Goal: Task Accomplishment & Management: Manage account settings

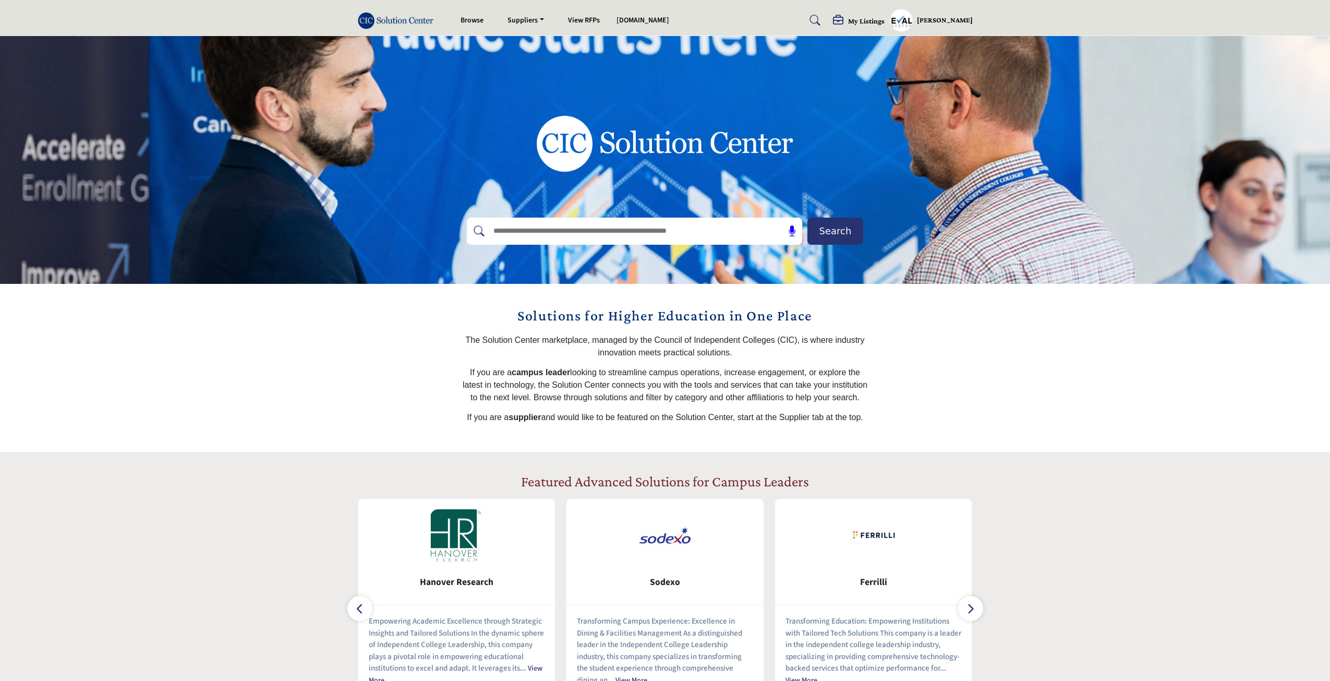
click at [864, 19] on h5 "My Listings" at bounding box center [866, 20] width 37 height 9
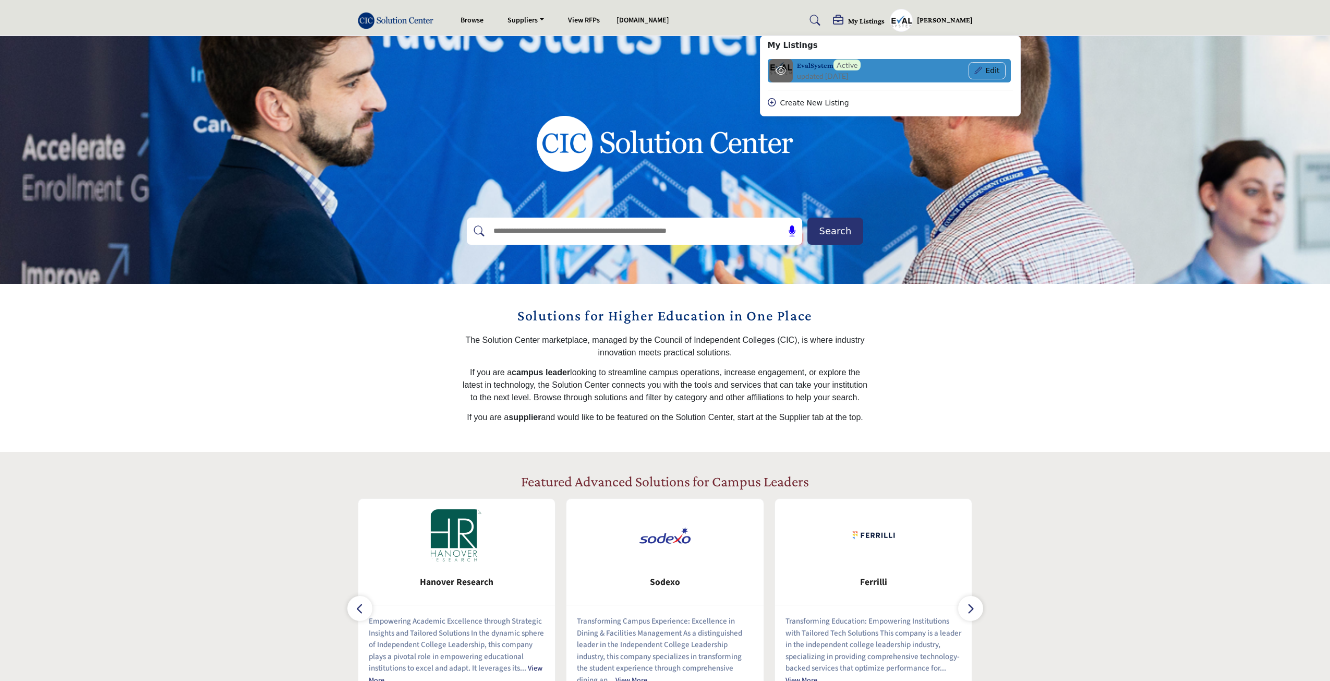
click at [823, 72] on span "updated [DATE]" at bounding box center [822, 75] width 51 height 11
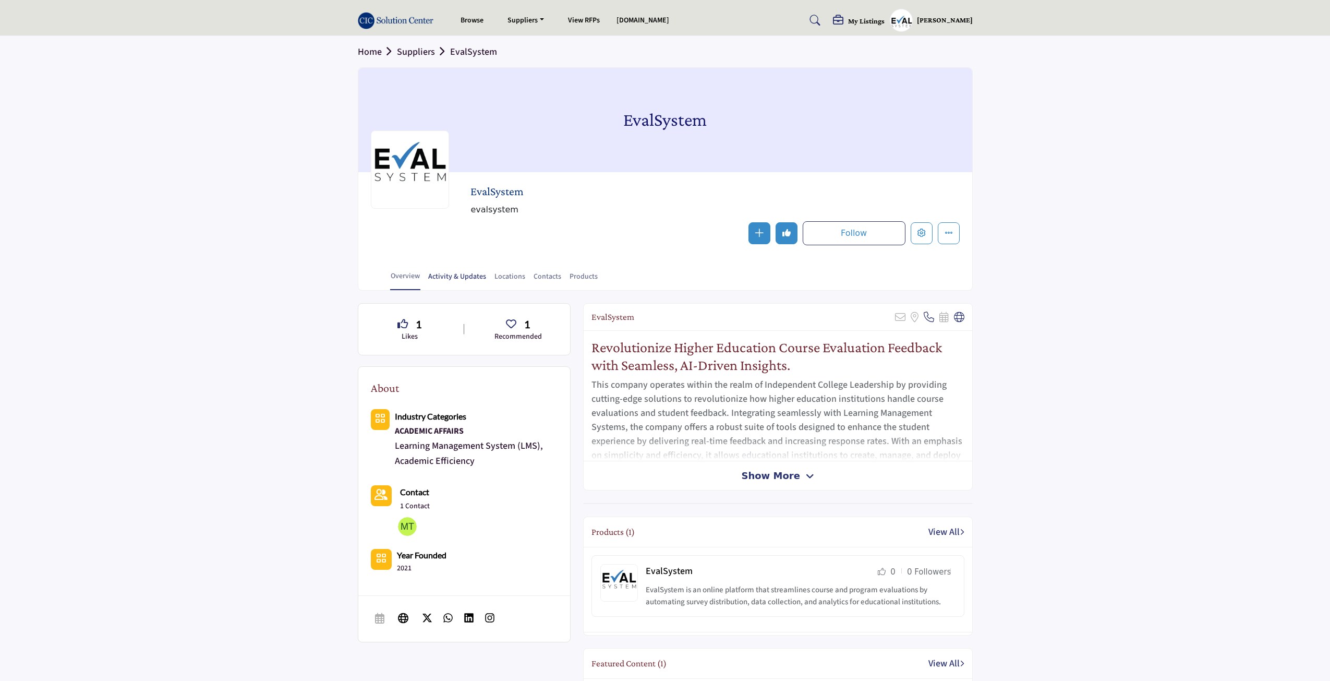
click at [448, 278] on link "Activity & Updates" at bounding box center [457, 280] width 59 height 18
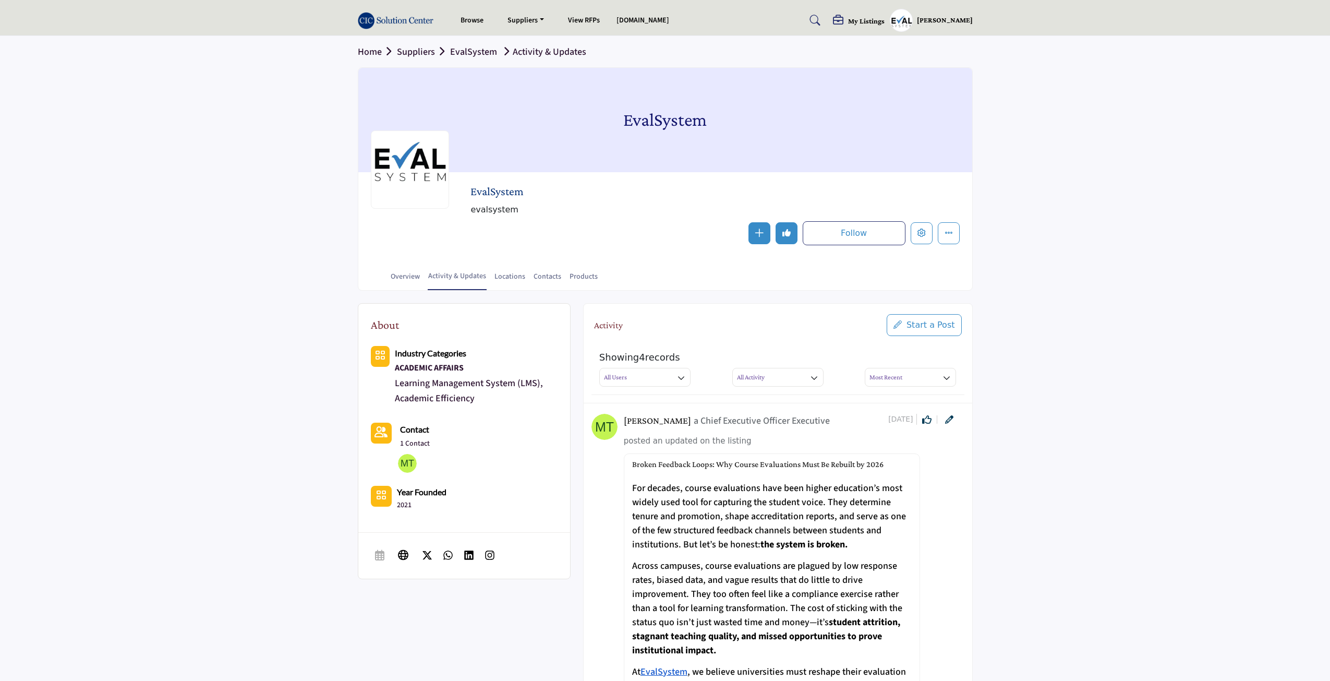
click at [507, 278] on link "Locations" at bounding box center [510, 280] width 32 height 18
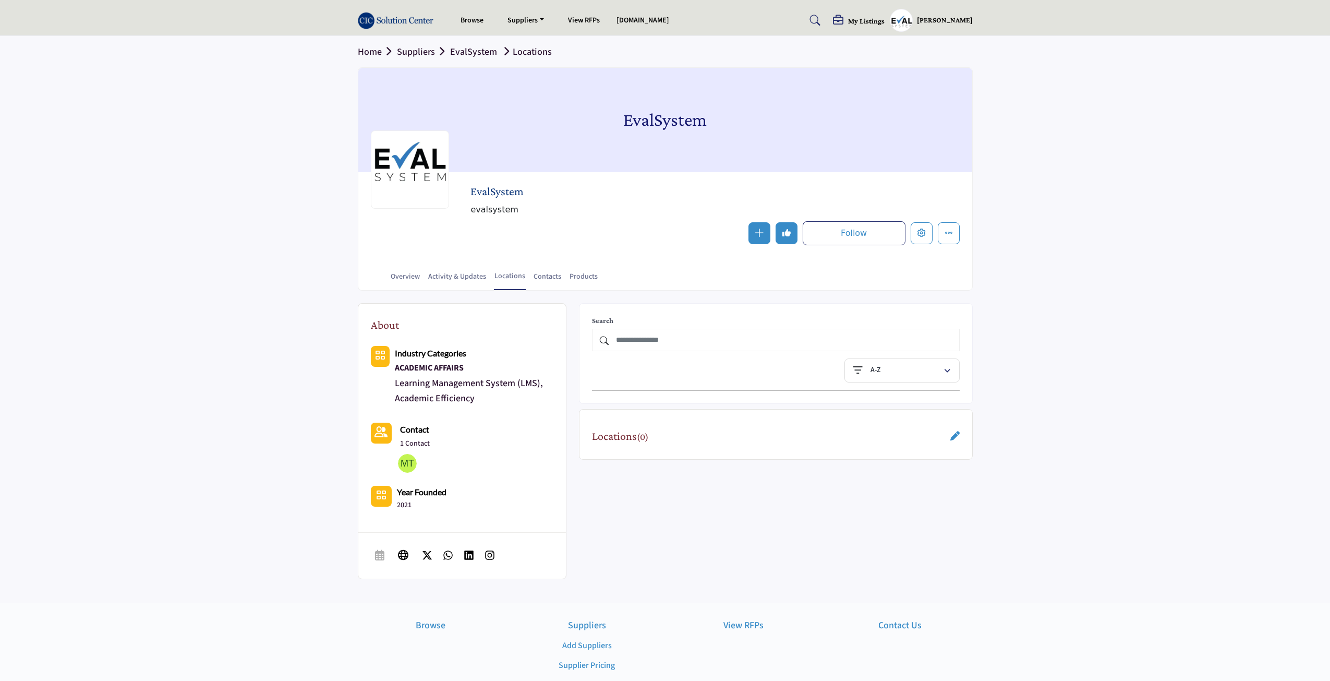
click at [954, 442] on link at bounding box center [955, 436] width 9 height 14
click at [103, 391] on div at bounding box center [668, 340] width 1336 height 681
click at [1074, 411] on section "About Industry Categories ACADEMIC AFFAIRS Contact 2021" at bounding box center [665, 447] width 1330 height 312
click at [227, 321] on section "About Industry Categories ACADEMIC AFFAIRS Contact 2021" at bounding box center [665, 447] width 1330 height 312
click at [199, 290] on section "Home Suppliers EvalSystem Locations EvalSystem EvalSystem evalsystem Follow Fol…" at bounding box center [665, 163] width 1330 height 255
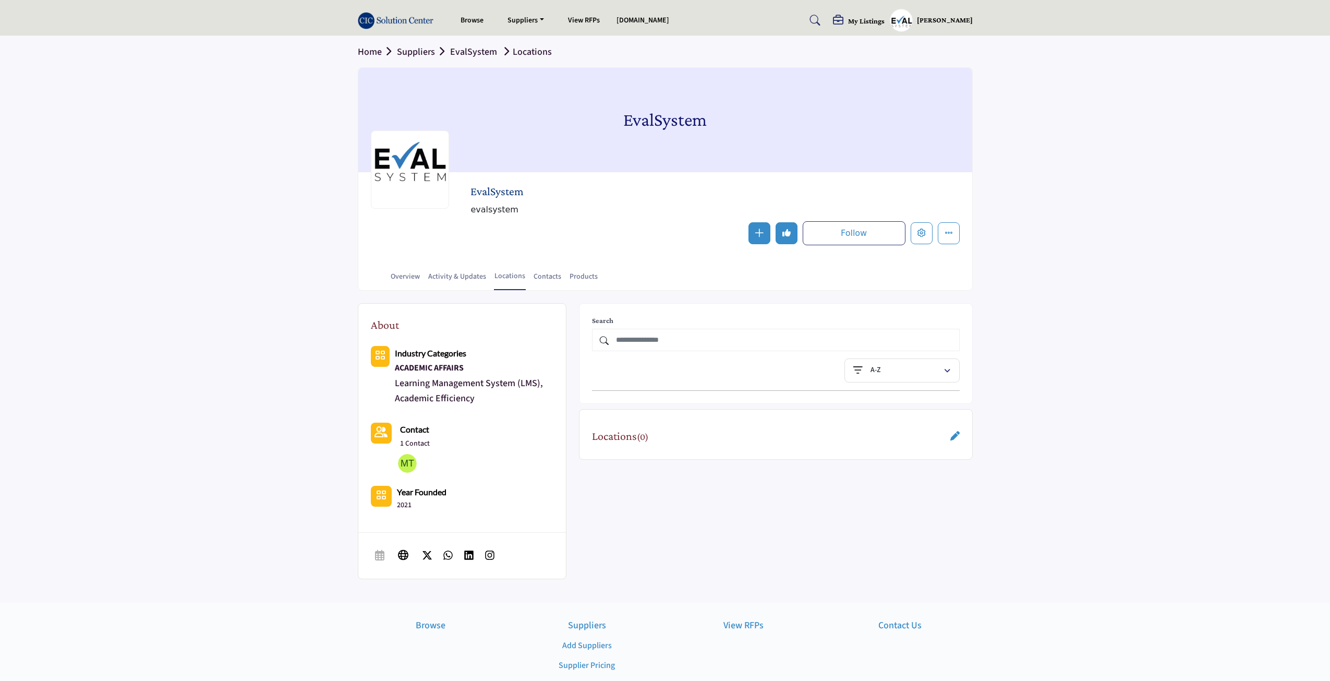
click at [251, 305] on section "About Industry Categories ACADEMIC AFFAIRS Contact 2021" at bounding box center [665, 447] width 1330 height 312
drag, startPoint x: 428, startPoint y: 167, endPoint x: 520, endPoint y: 210, distance: 101.3
click at [520, 210] on div "EvalSystem evalsystem Follow Following Message Recommended Add to My Suppliers …" at bounding box center [665, 215] width 589 height 61
click at [522, 210] on span "evalsystem" at bounding box center [638, 209] width 334 height 13
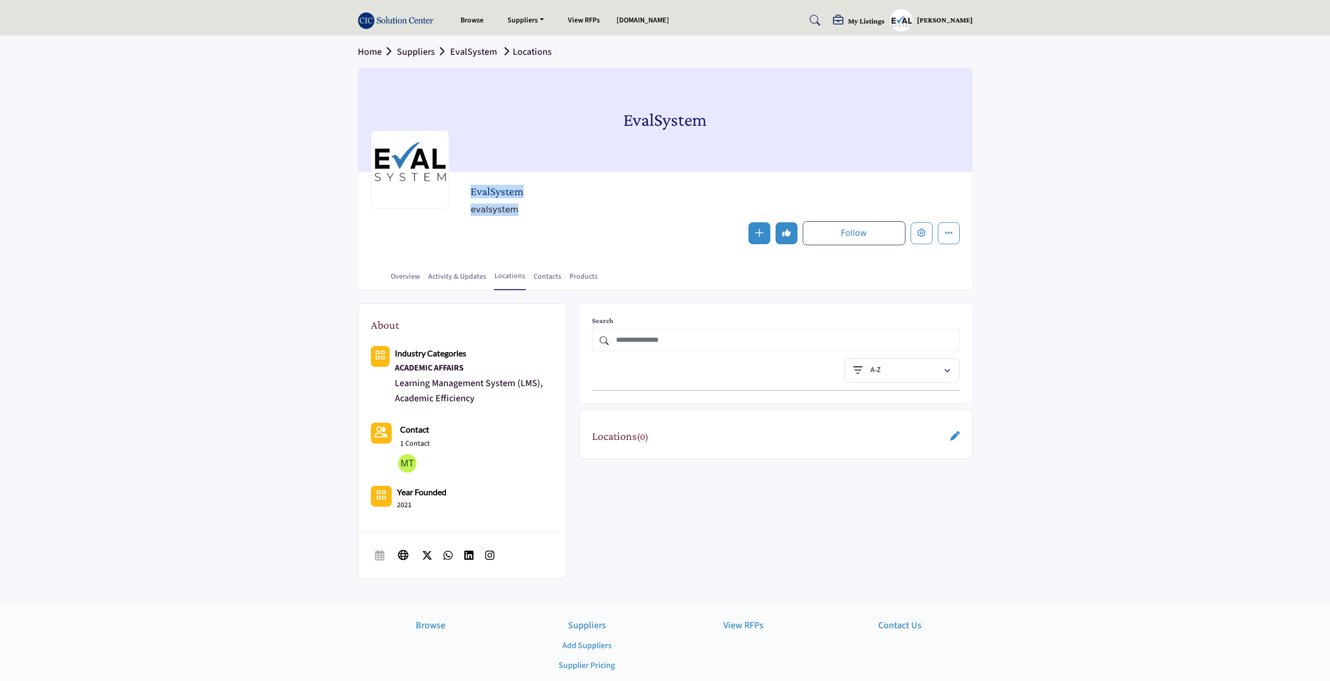
drag, startPoint x: 521, startPoint y: 215, endPoint x: 354, endPoint y: 147, distance: 180.4
click at [354, 147] on div "Home Suppliers EvalSystem Locations EvalSystem EvalSystem evalsystem Follow Fol…" at bounding box center [665, 163] width 626 height 255
click at [263, 157] on section "Home Suppliers EvalSystem Locations EvalSystem EvalSystem evalsystem Follow Fol…" at bounding box center [665, 163] width 1330 height 255
click at [340, 36] on section "Home Suppliers EvalSystem Locations EvalSystem EvalSystem evalsystem Follow Fol…" at bounding box center [665, 163] width 1330 height 255
drag, startPoint x: 331, startPoint y: 45, endPoint x: 587, endPoint y: 251, distance: 328.7
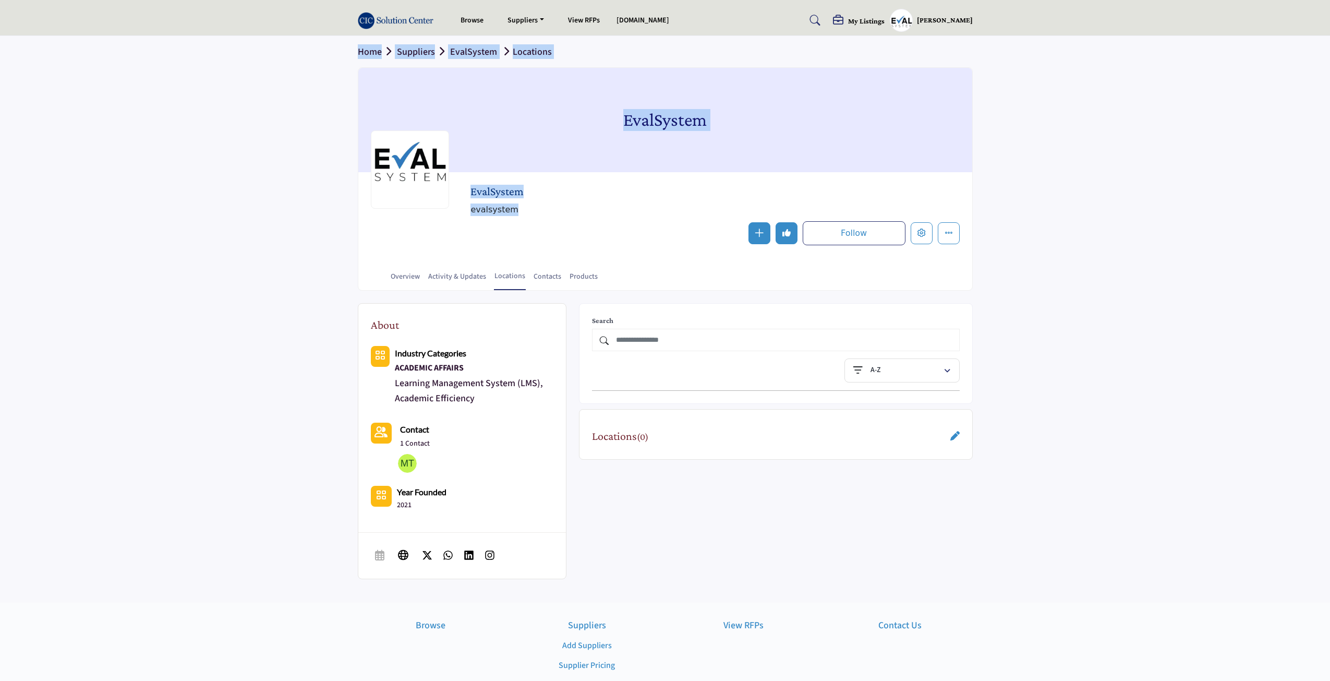
click at [587, 251] on section "Home Suppliers EvalSystem Locations EvalSystem EvalSystem evalsystem Follow Fol…" at bounding box center [665, 163] width 1330 height 255
click at [587, 251] on div "EvalSystem evalsystem Follow Following Message Recommended Add to My Suppliers …" at bounding box center [665, 215] width 614 height 86
drag, startPoint x: 587, startPoint y: 251, endPoint x: 258, endPoint y: 78, distance: 371.5
click at [258, 78] on section "Home Suppliers EvalSystem Locations EvalSystem EvalSystem evalsystem Follow Fol…" at bounding box center [665, 163] width 1330 height 255
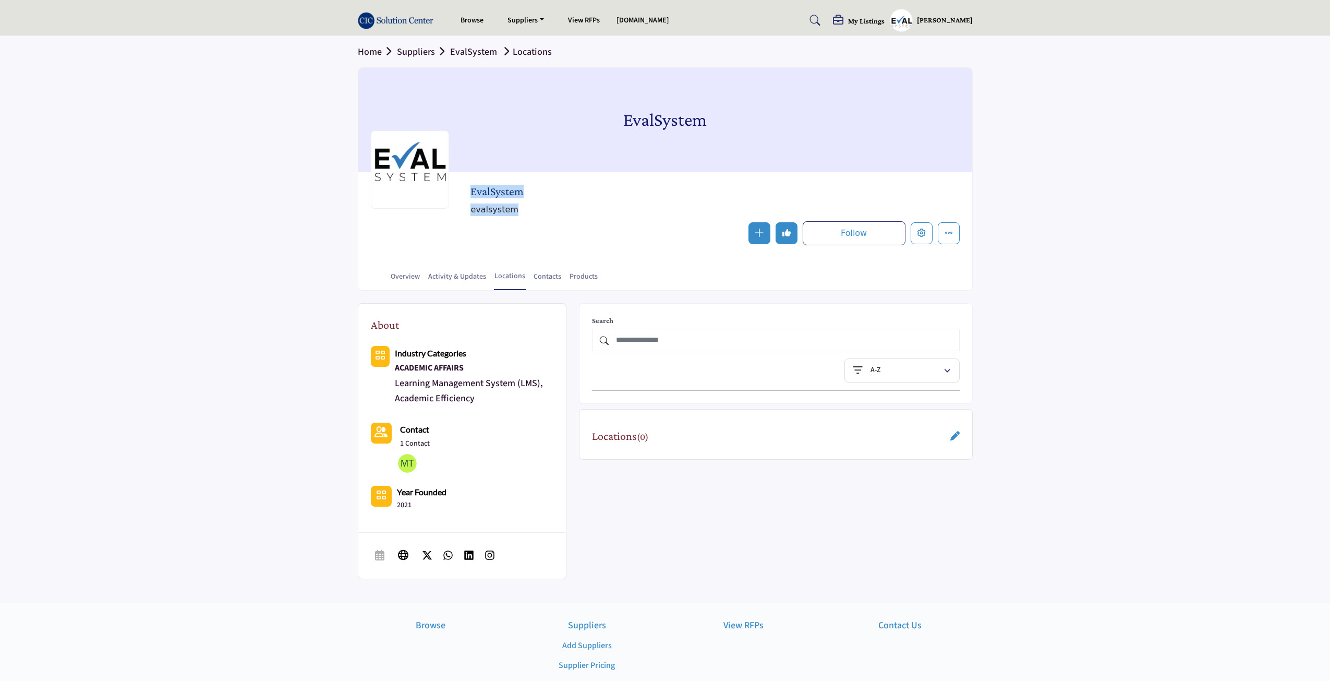
click at [258, 78] on section "Home Suppliers EvalSystem Locations EvalSystem EvalSystem evalsystem Follow Fol…" at bounding box center [665, 163] width 1330 height 255
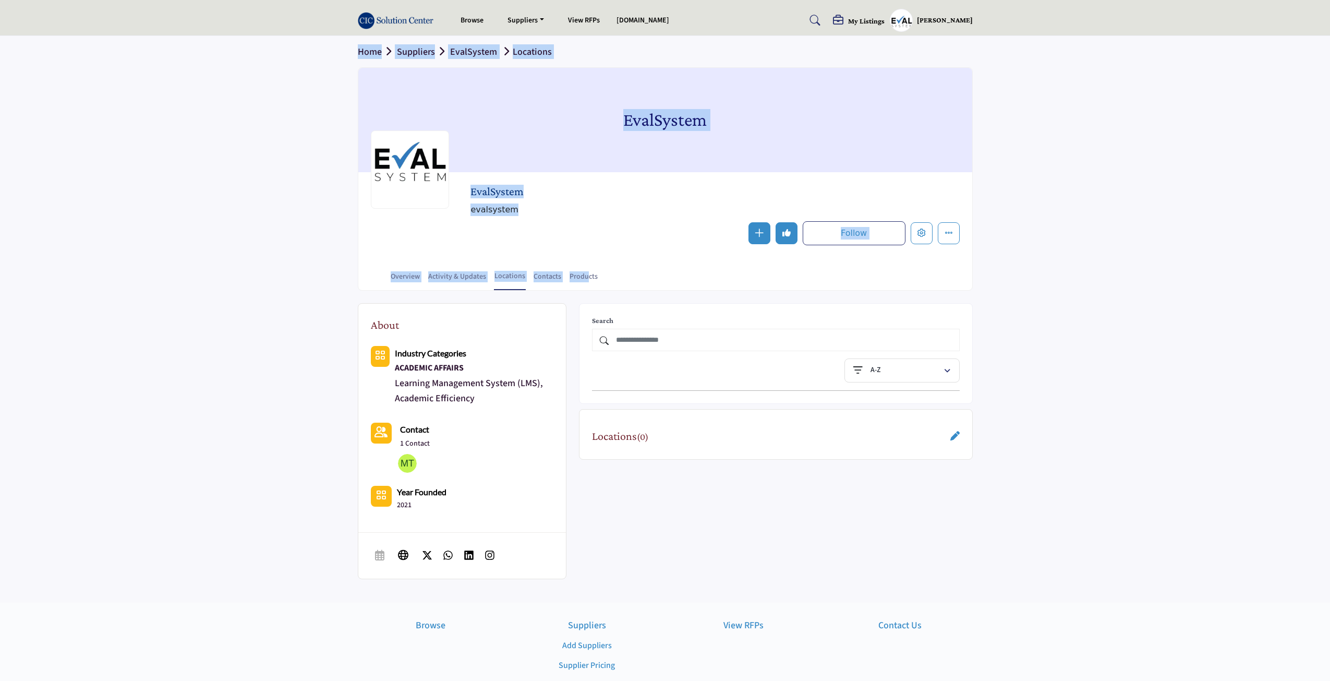
drag, startPoint x: 321, startPoint y: 56, endPoint x: 587, endPoint y: 263, distance: 336.4
click at [587, 263] on section "Home Suppliers EvalSystem Locations EvalSystem EvalSystem evalsystem Follow Fol…" at bounding box center [665, 163] width 1330 height 255
click at [586, 238] on div "Follow Following Message Recommended Add to My Suppliers Phone Number Claim Lis…" at bounding box center [715, 233] width 489 height 24
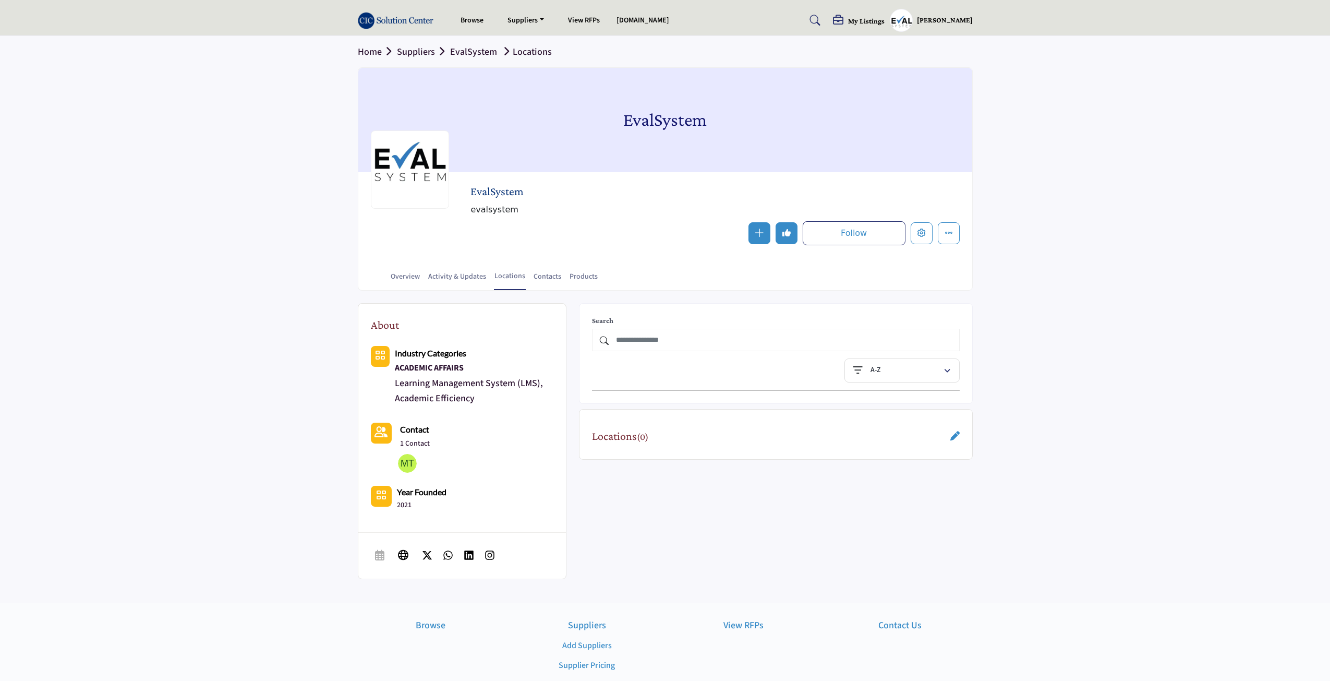
click at [584, 232] on div "Follow Following Message Recommended Add to My Suppliers Phone Number Claim Lis…" at bounding box center [715, 233] width 489 height 24
drag, startPoint x: 542, startPoint y: 219, endPoint x: 194, endPoint y: 91, distance: 371.0
click at [194, 91] on section "Home Suppliers EvalSystem Locations EvalSystem EvalSystem evalsystem Follow Fol…" at bounding box center [665, 163] width 1330 height 255
click at [207, 110] on section "Home Suppliers EvalSystem Locations EvalSystem EvalSystem evalsystem Follow Fol…" at bounding box center [665, 163] width 1330 height 255
click at [40, 389] on section "About Industry Categories ACADEMIC AFFAIRS Contact 2021" at bounding box center [665, 447] width 1330 height 312
